Goal: Register for event/course

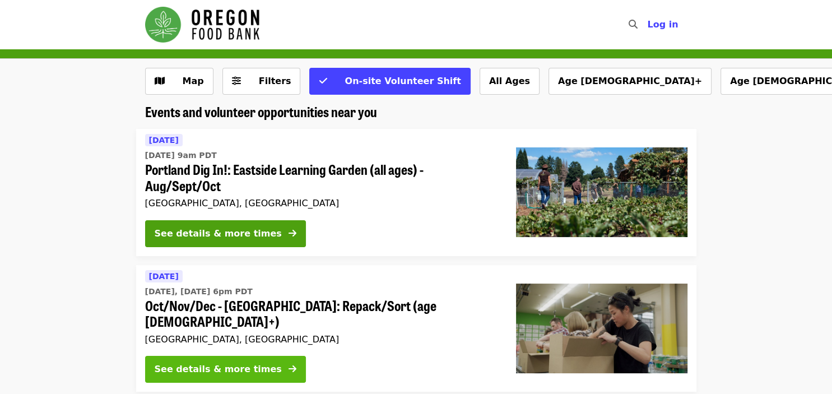
click at [247, 362] on div "See details & more times" at bounding box center [218, 368] width 127 height 13
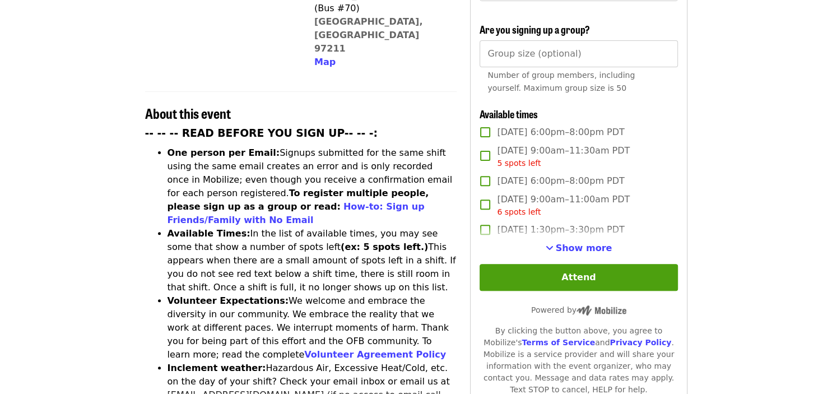
scroll to position [373, 0]
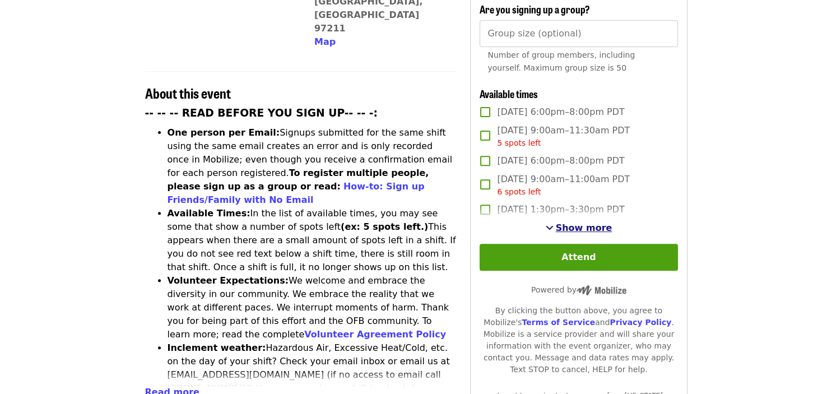
click at [601, 222] on span "Show more" at bounding box center [584, 227] width 57 height 11
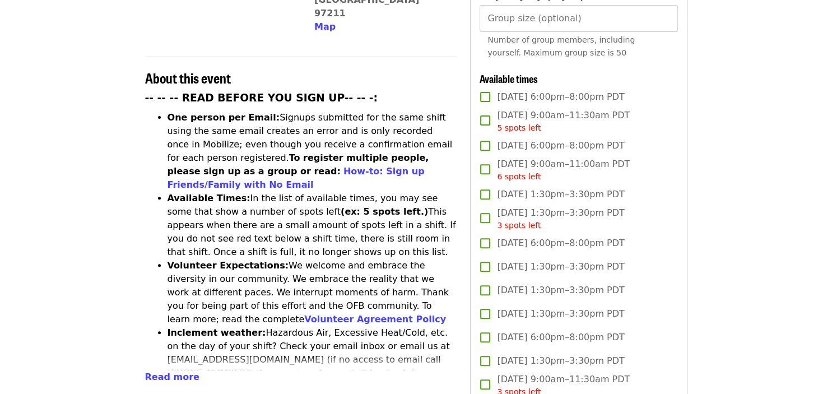
scroll to position [385, 0]
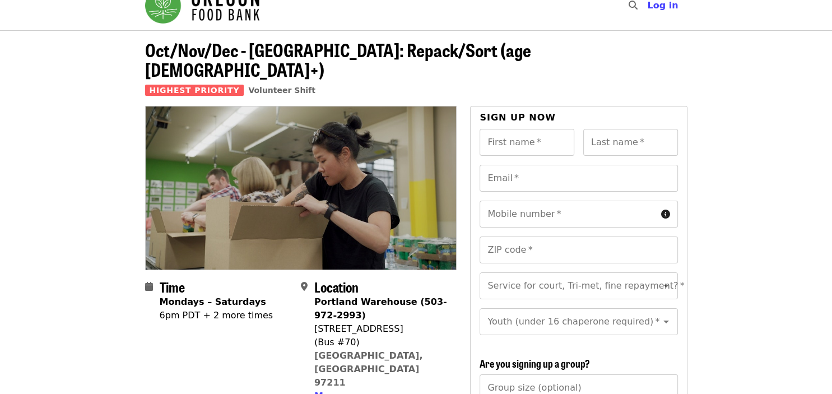
scroll to position [0, 0]
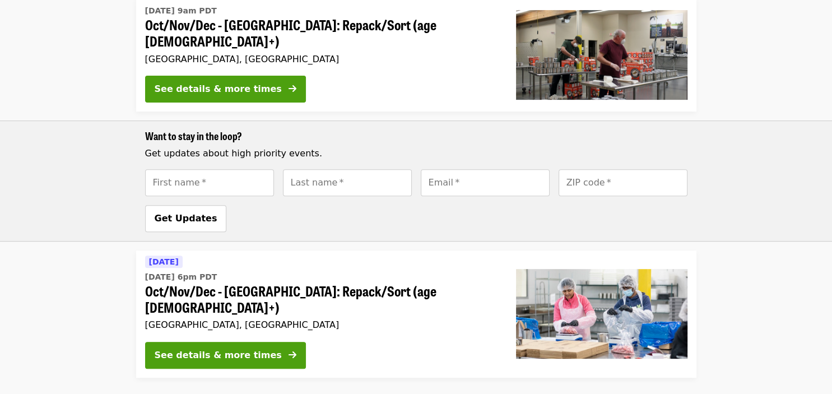
scroll to position [473, 0]
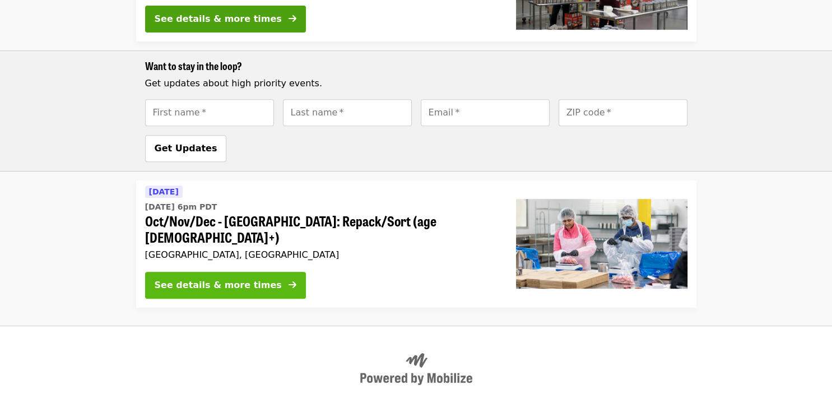
click at [223, 278] on div "See details & more times" at bounding box center [218, 284] width 127 height 13
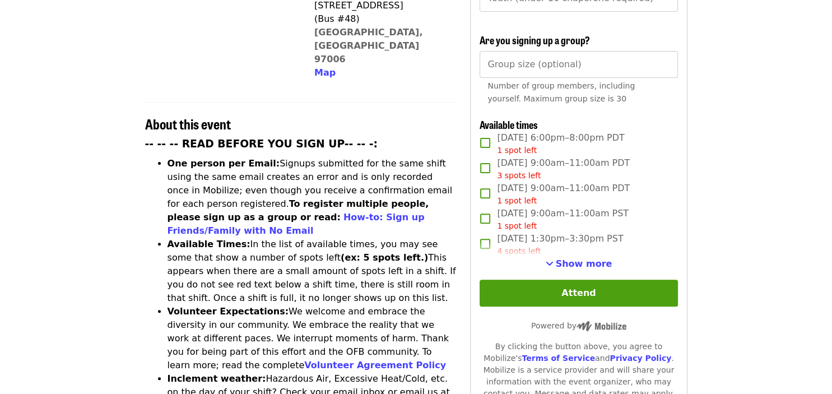
scroll to position [345, 0]
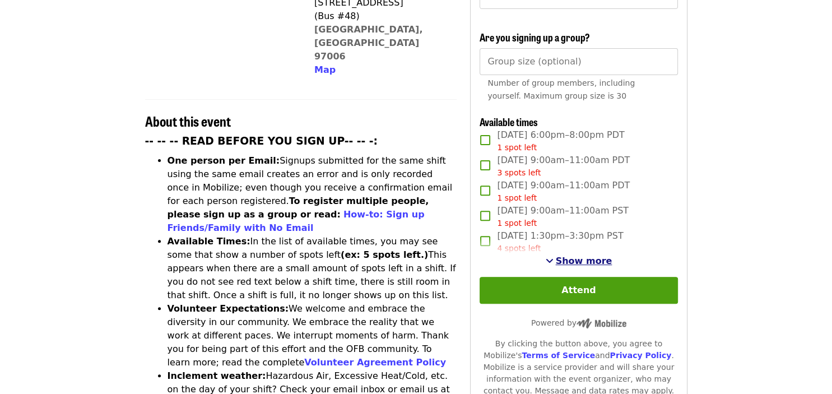
click at [566, 255] on span "Show more" at bounding box center [584, 260] width 57 height 11
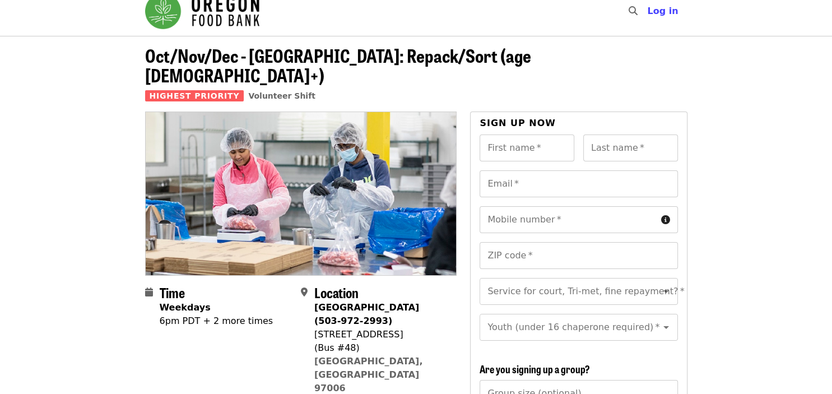
scroll to position [0, 0]
